Goal: Information Seeking & Learning: Learn about a topic

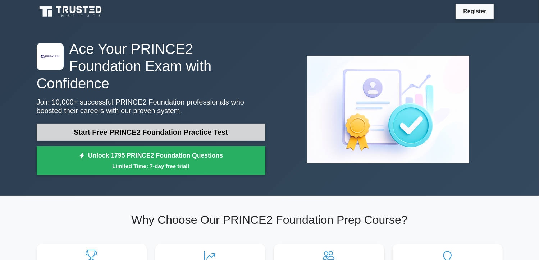
click at [160, 124] on link "Start Free PRINCE2 Foundation Practice Test" at bounding box center [151, 132] width 229 height 17
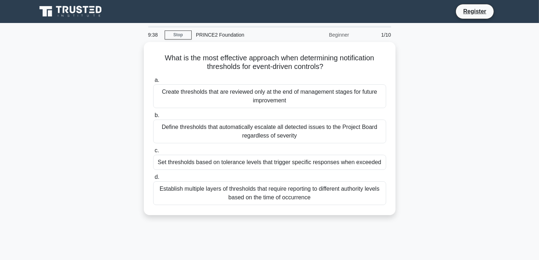
click at [436, 113] on div "What is the most effective approach when determining notification thresholds fo…" at bounding box center [269, 133] width 475 height 182
click at [338, 36] on div "Beginner" at bounding box center [321, 35] width 63 height 14
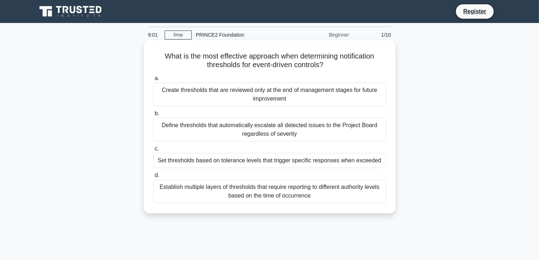
click at [280, 59] on h5 "What is the most effective approach when determining notification thresholds fo…" at bounding box center [269, 61] width 234 height 18
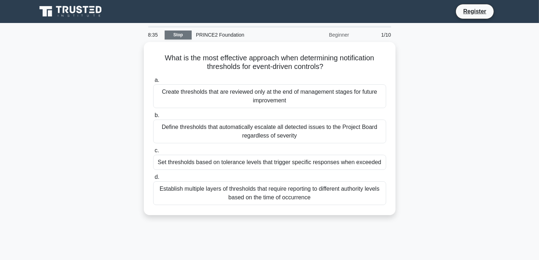
click at [177, 35] on link "Stop" at bounding box center [178, 35] width 27 height 9
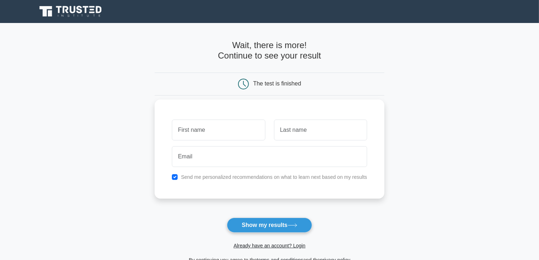
click at [214, 132] on input "text" at bounding box center [218, 130] width 93 height 21
type input "[DEMOGRAPHIC_DATA] [PERSON_NAME]"
type input "Majok"
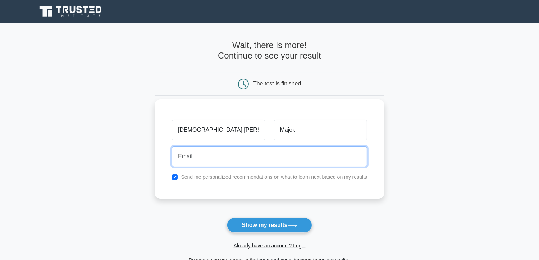
type input "lifeandpeaceministry@gmail.com"
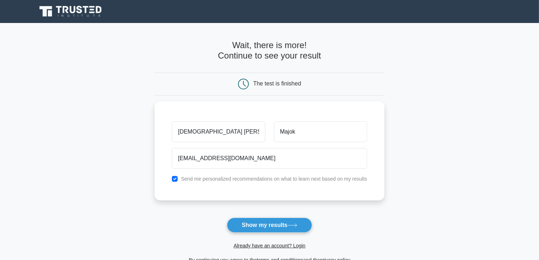
click at [425, 169] on main "Wait, there is more! Continue to see your result The test is finished Majok" at bounding box center [269, 152] width 539 height 259
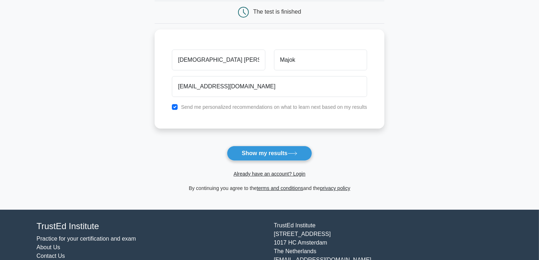
scroll to position [86, 0]
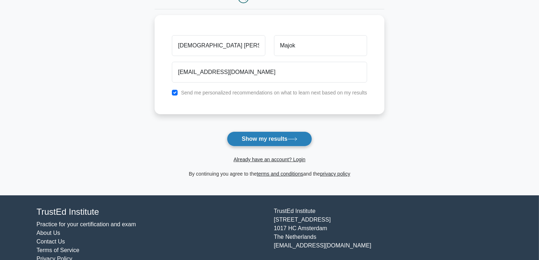
click at [259, 141] on button "Show my results" at bounding box center [269, 139] width 85 height 15
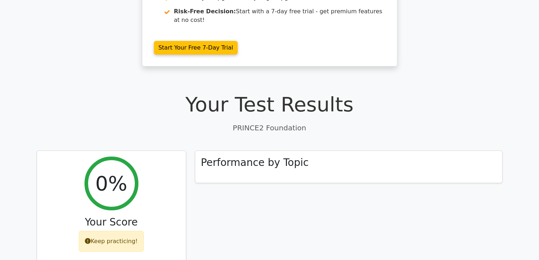
scroll to position [86, 0]
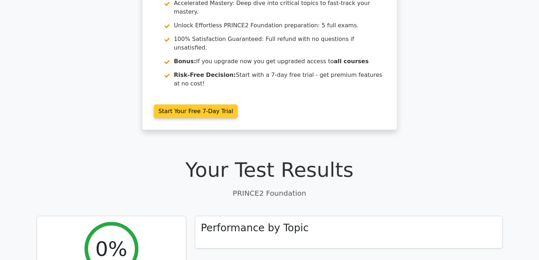
click at [195, 105] on link "Start Your Free 7-Day Trial" at bounding box center [196, 112] width 84 height 14
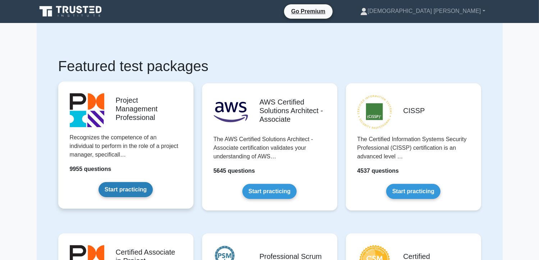
click at [124, 191] on link "Start practicing" at bounding box center [126, 189] width 54 height 15
